Goal: Navigation & Orientation: Find specific page/section

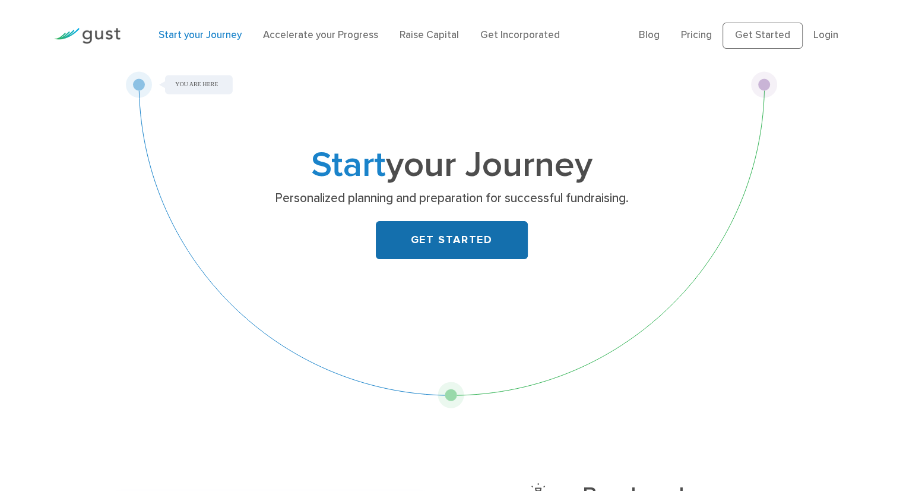
click at [442, 239] on link "GET STARTED" at bounding box center [452, 240] width 152 height 38
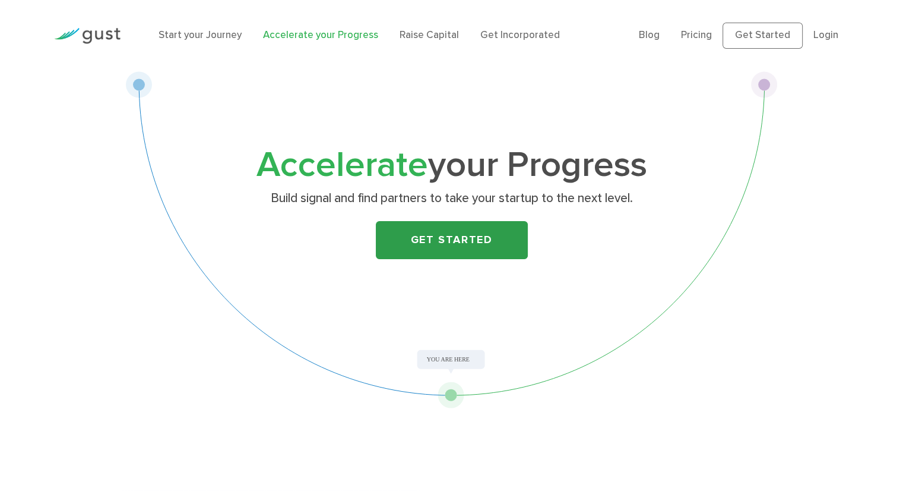
click at [423, 236] on link "Get Started" at bounding box center [452, 240] width 152 height 38
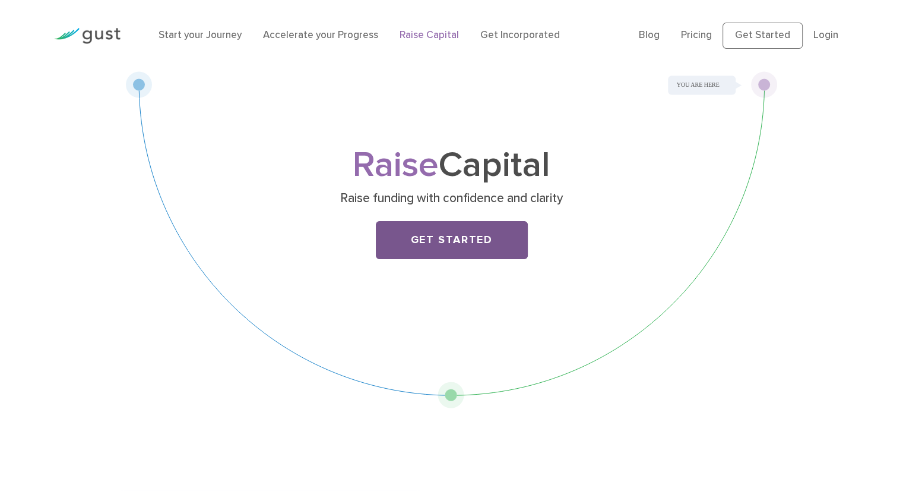
click at [442, 238] on link "Get Started" at bounding box center [452, 240] width 152 height 38
